Goal: Find specific page/section: Find specific page/section

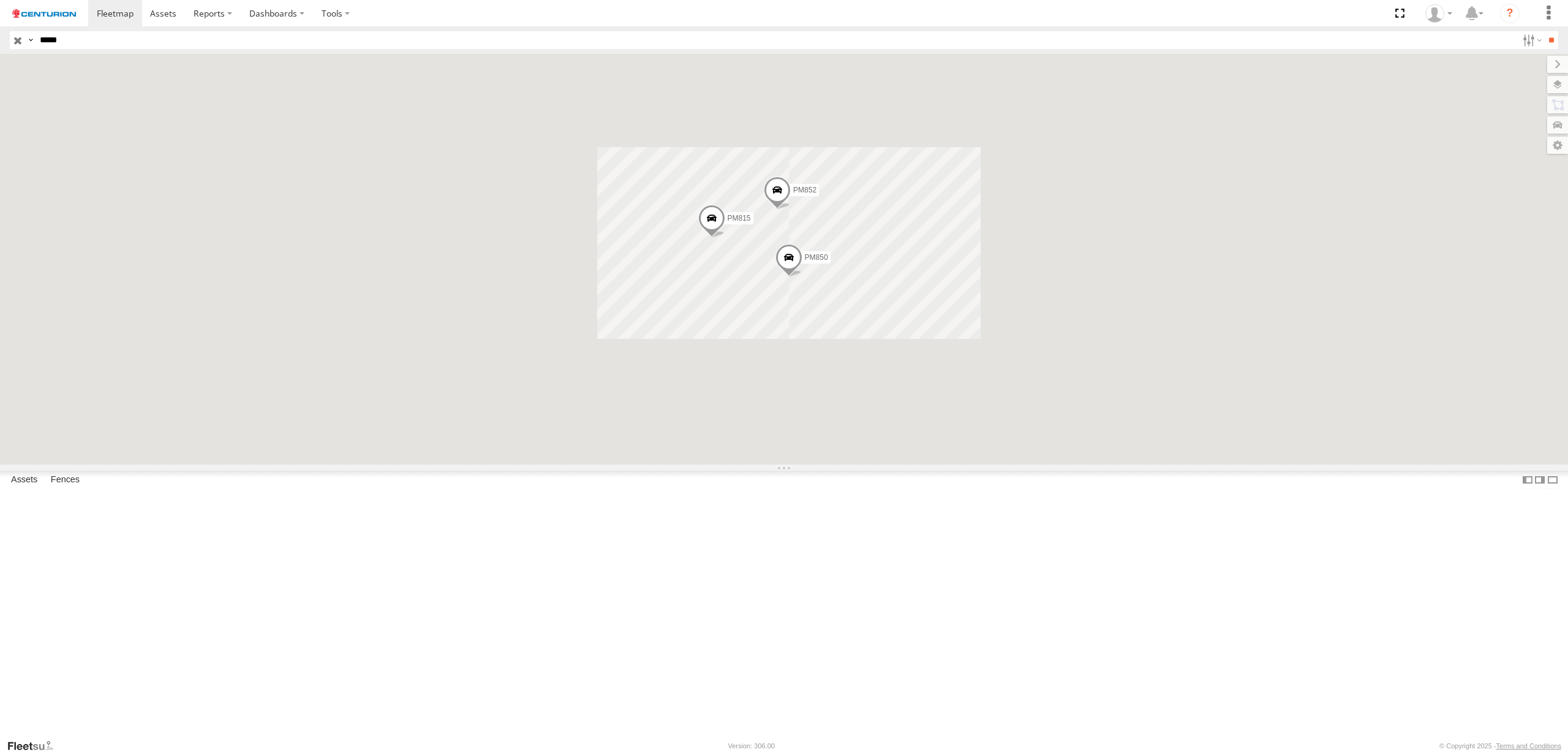
type input "*****"
click at [1544, 31] on input "**" at bounding box center [1551, 40] width 14 height 18
